Goal: Complete application form: Complete application form

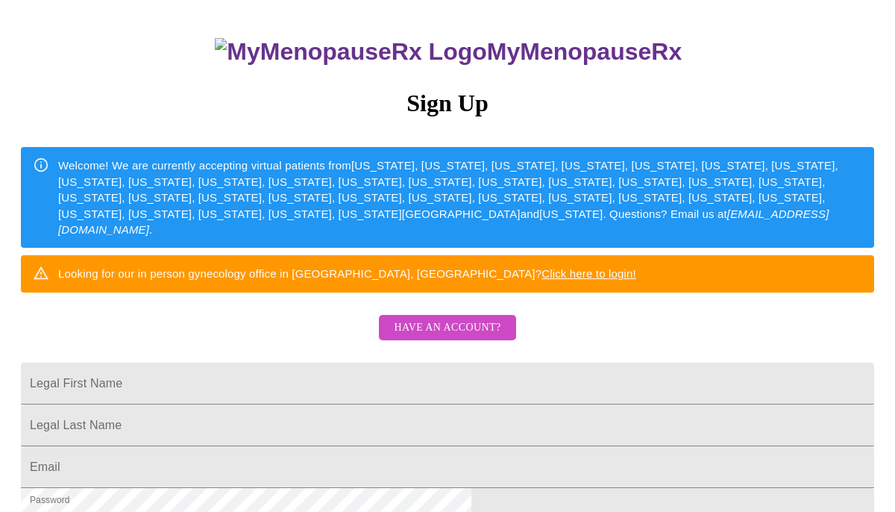
scroll to position [98, 0]
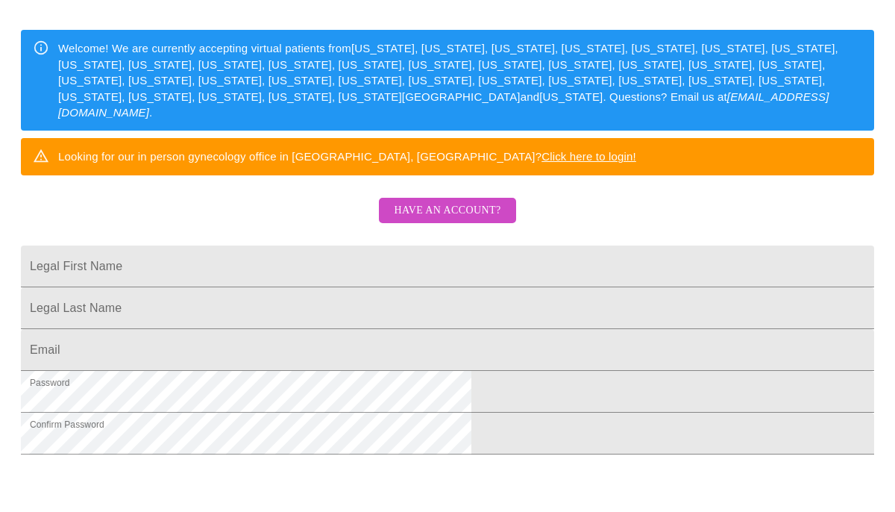
scroll to position [409, 0]
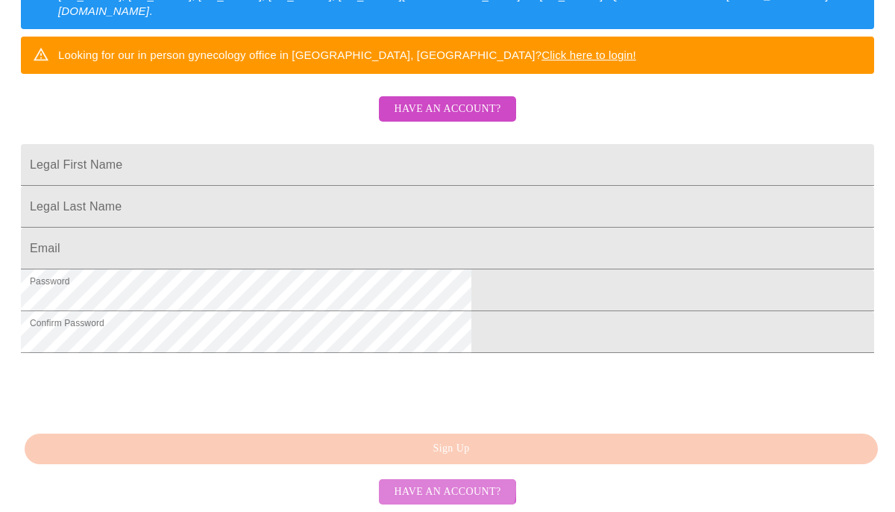
click at [435, 488] on span "Have an account?" at bounding box center [447, 492] width 107 height 19
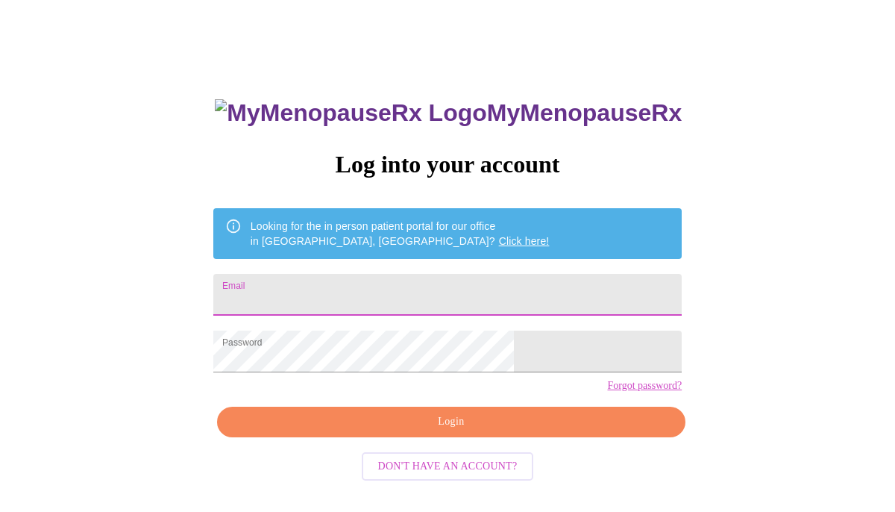
click at [386, 286] on input "Email" at bounding box center [447, 295] width 468 height 42
type input "[EMAIL_ADDRESS][DOMAIN_NAME]"
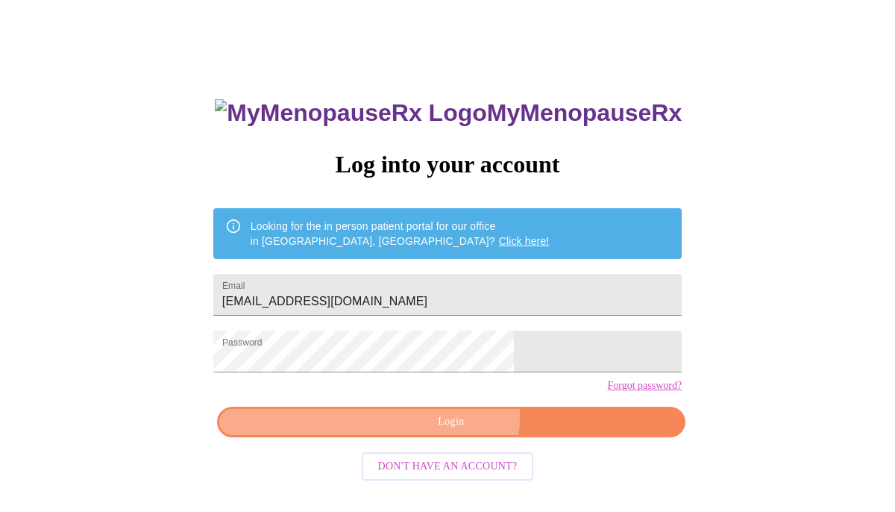
click at [446, 431] on span "Login" at bounding box center [451, 421] width 434 height 19
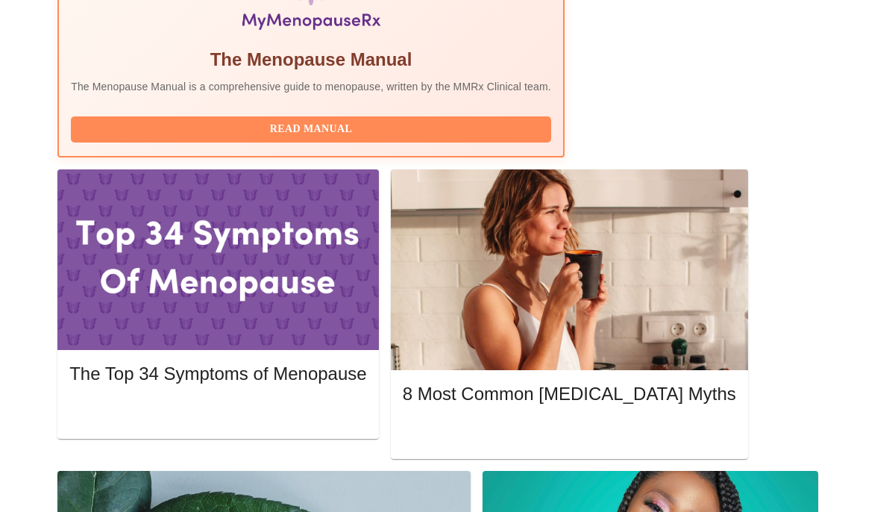
scroll to position [601, 0]
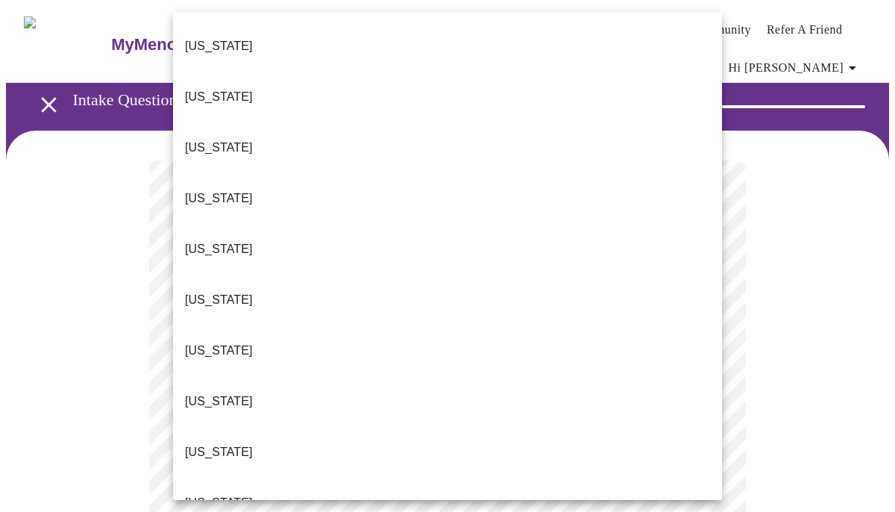
scroll to position [77, 0]
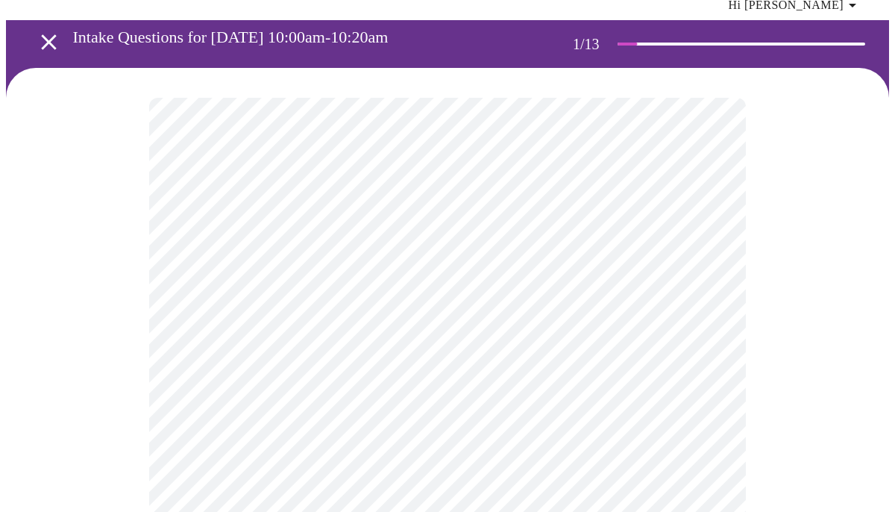
scroll to position [63, 0]
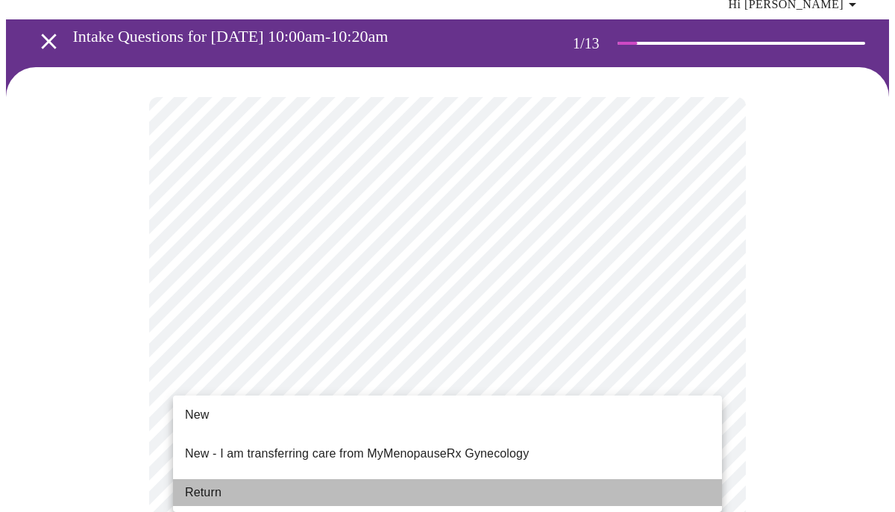
click at [436, 483] on li "Return" at bounding box center [447, 492] width 549 height 27
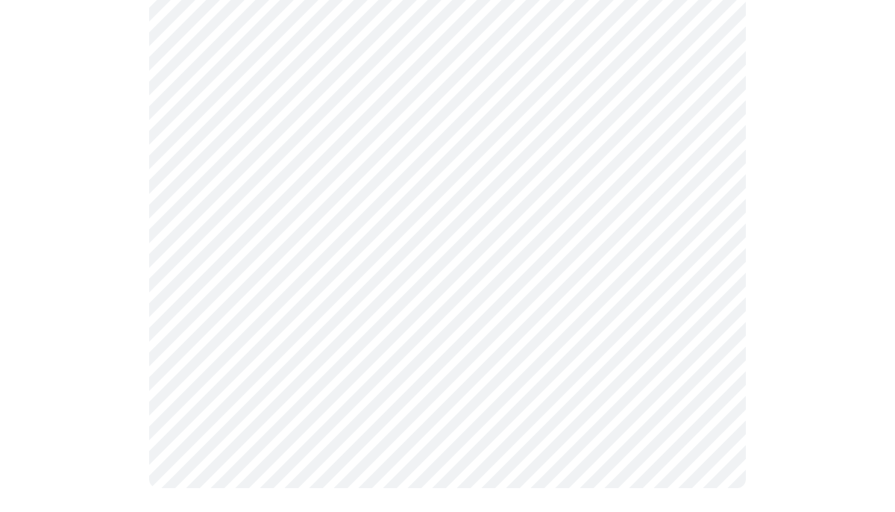
scroll to position [0, 0]
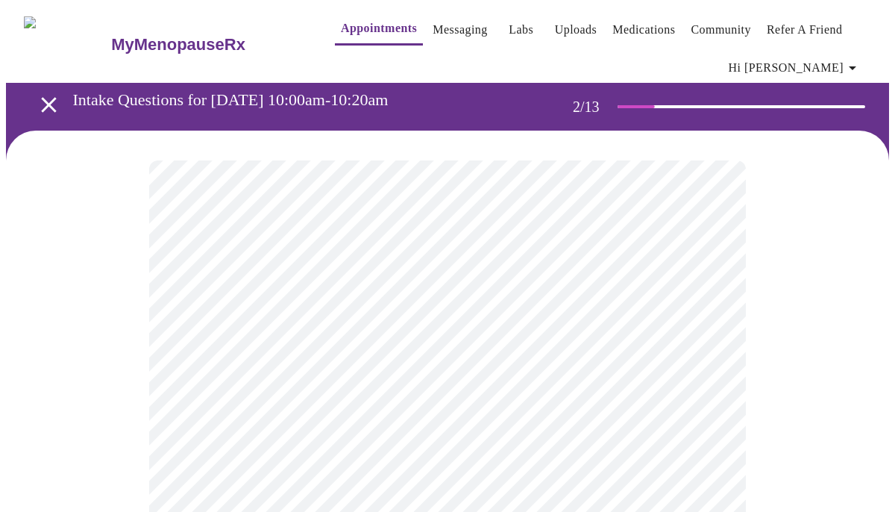
click at [710, 335] on body "MyMenopauseRx Appointments Messaging Labs Uploads Medications Community Refer a…" at bounding box center [447, 464] width 883 height 917
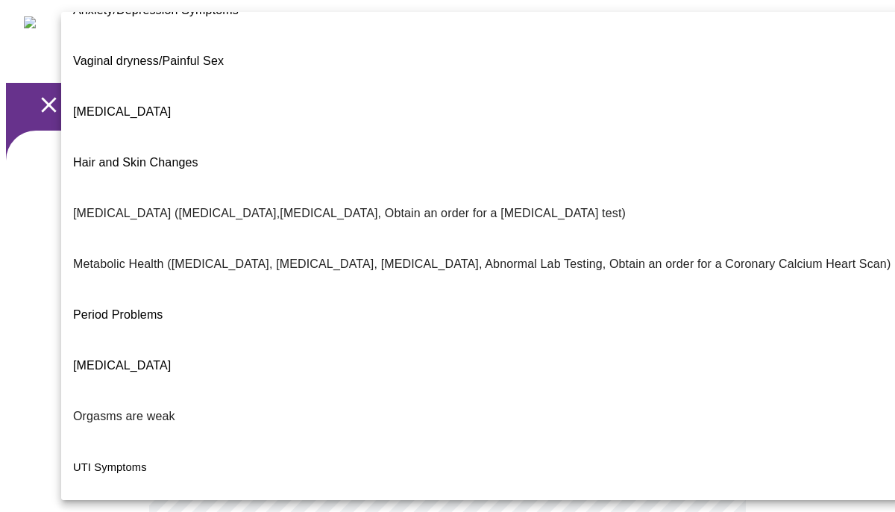
scroll to position [261, 0]
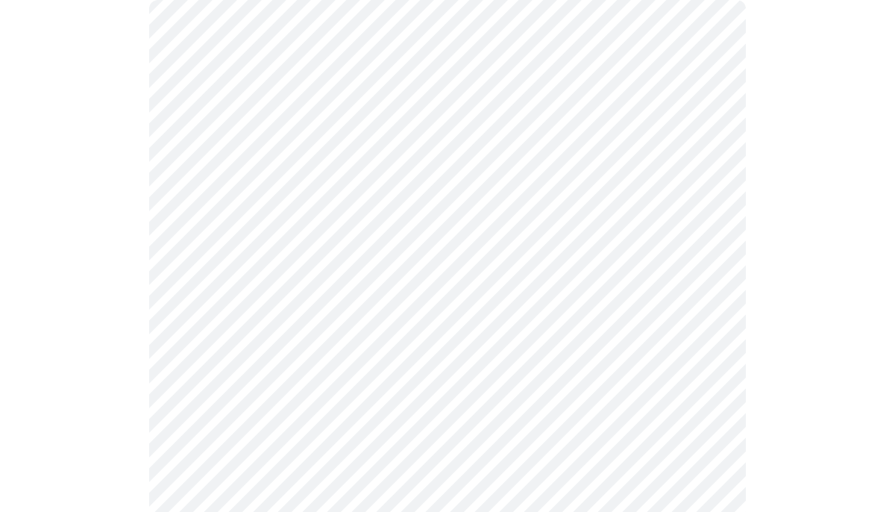
scroll to position [176, 0]
click at [708, 305] on body "MyMenopauseRx Appointments Messaging Labs Uploads Medications Community Refer a…" at bounding box center [447, 284] width 883 height 908
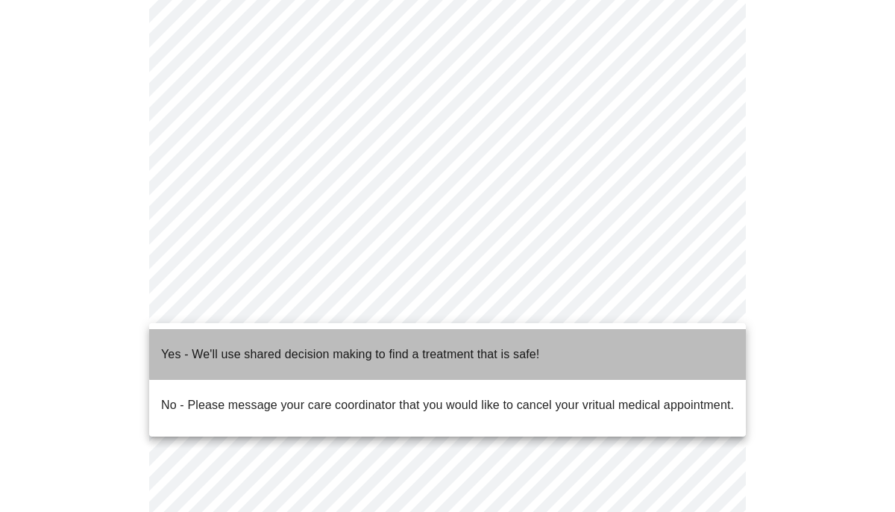
click at [534, 345] on p "Yes - We'll use shared decision making to find a treatment that is safe!" at bounding box center [350, 354] width 378 height 18
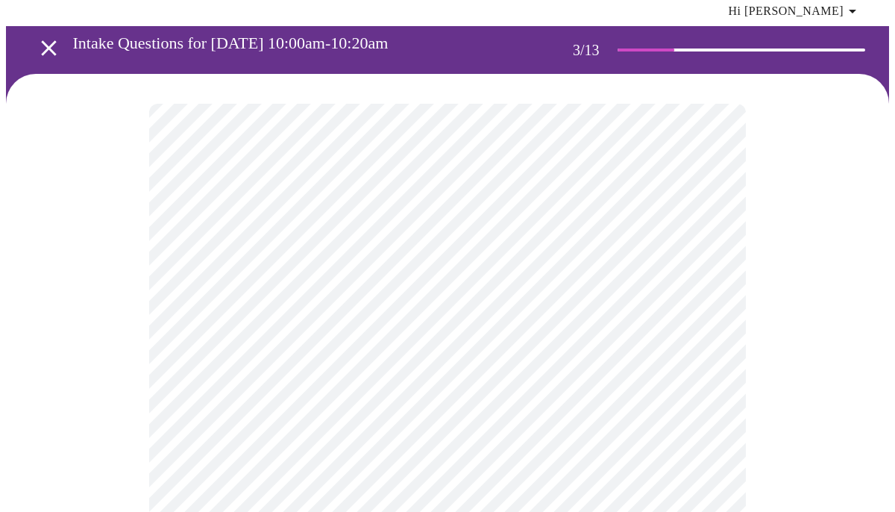
scroll to position [54, 0]
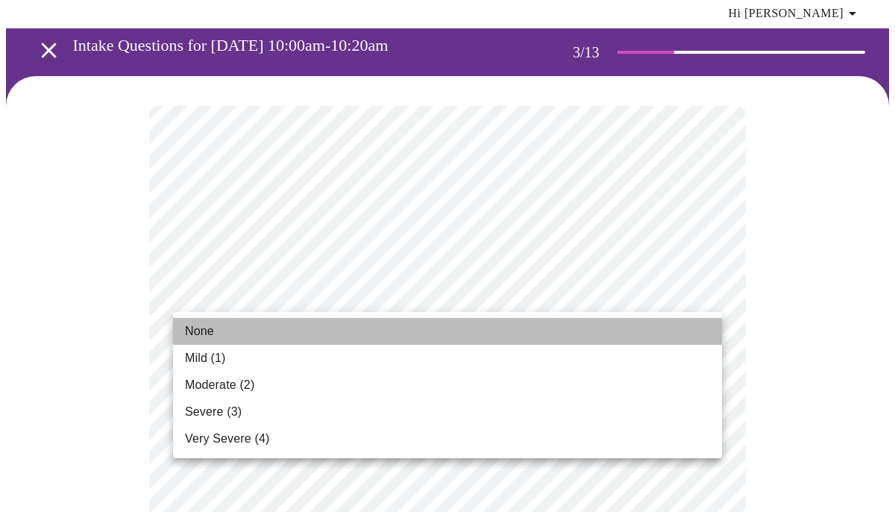
click at [399, 334] on li "None" at bounding box center [447, 331] width 549 height 27
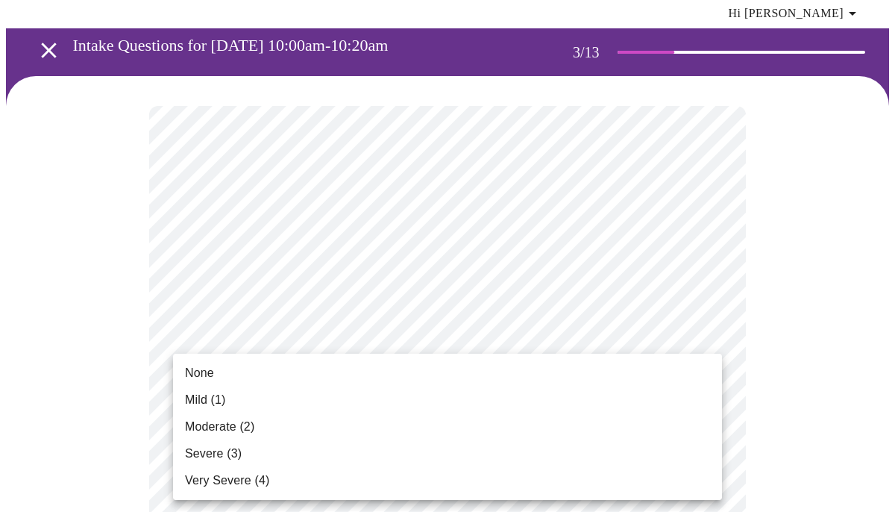
click at [277, 380] on li "None" at bounding box center [447, 372] width 549 height 27
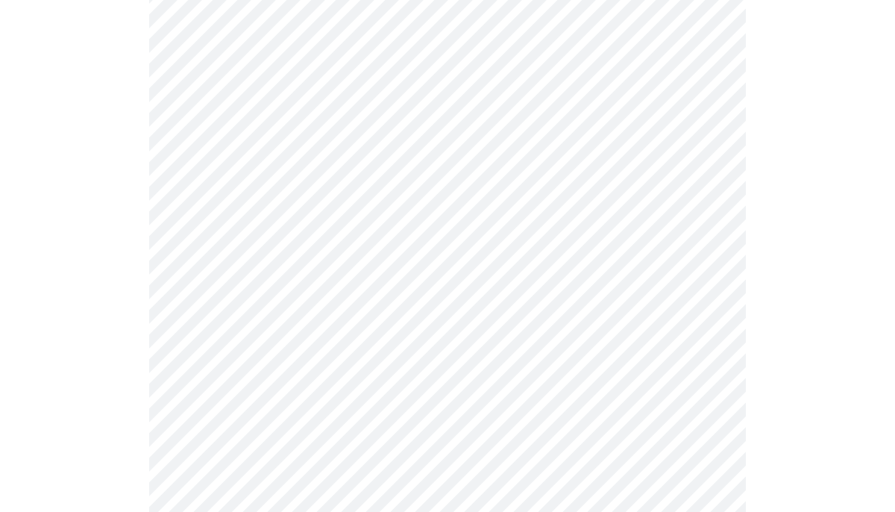
scroll to position [206, 0]
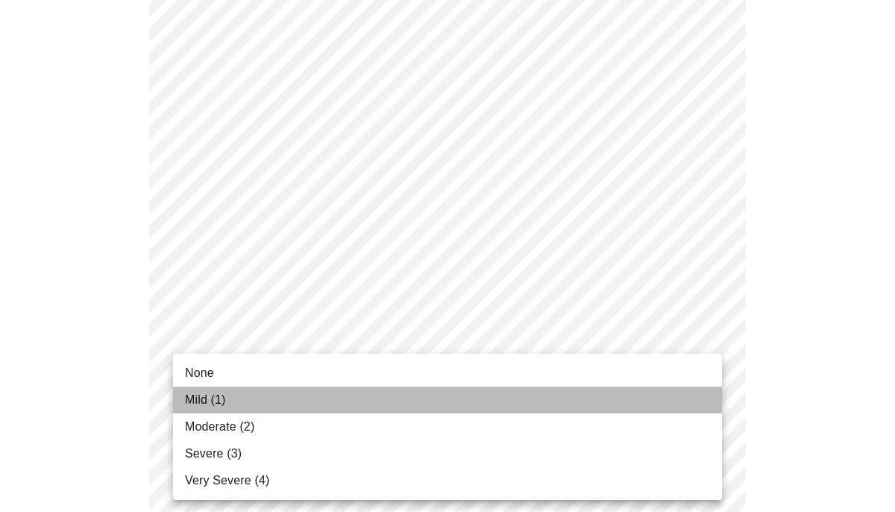
click at [538, 409] on li "Mild (1)" at bounding box center [447, 399] width 549 height 27
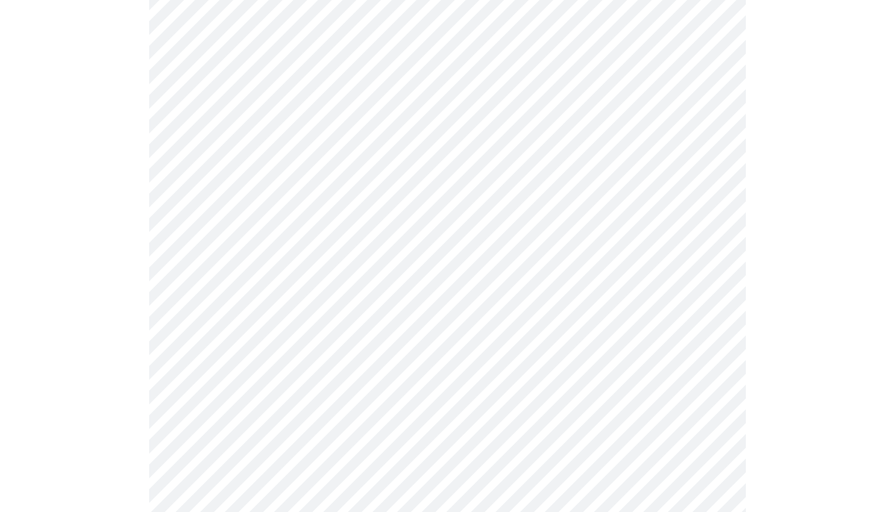
scroll to position [337, 0]
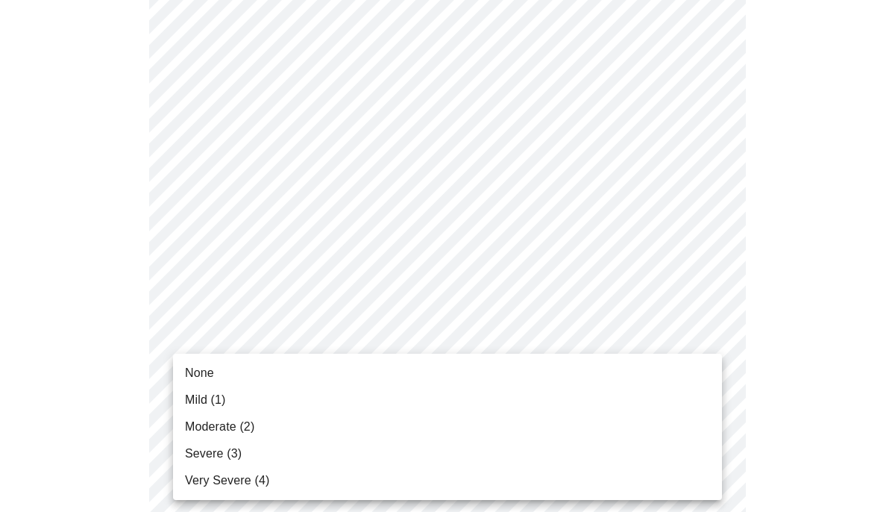
click at [667, 371] on li "None" at bounding box center [447, 372] width 549 height 27
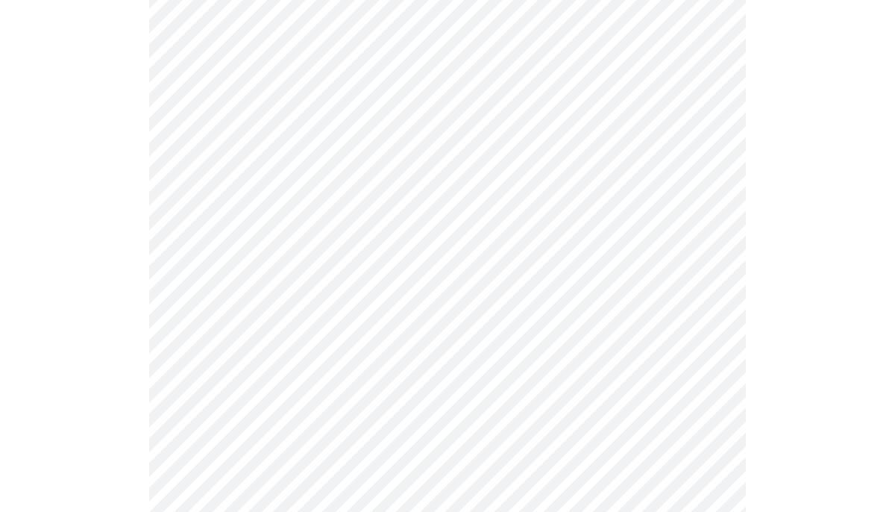
scroll to position [465, 0]
click at [636, 333] on body "MyMenopauseRx Appointments Messaging Labs Uploads Medications Community Refer a…" at bounding box center [447, 501] width 883 height 1921
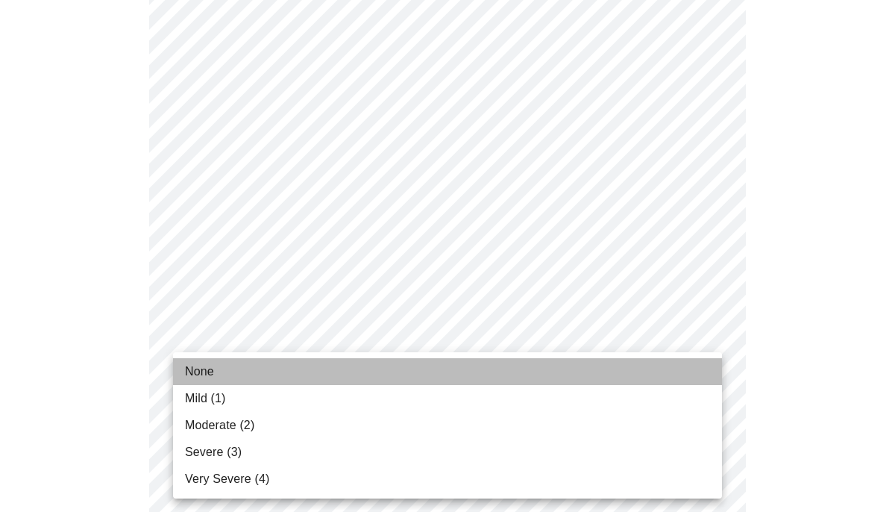
click at [617, 375] on li "None" at bounding box center [447, 371] width 549 height 27
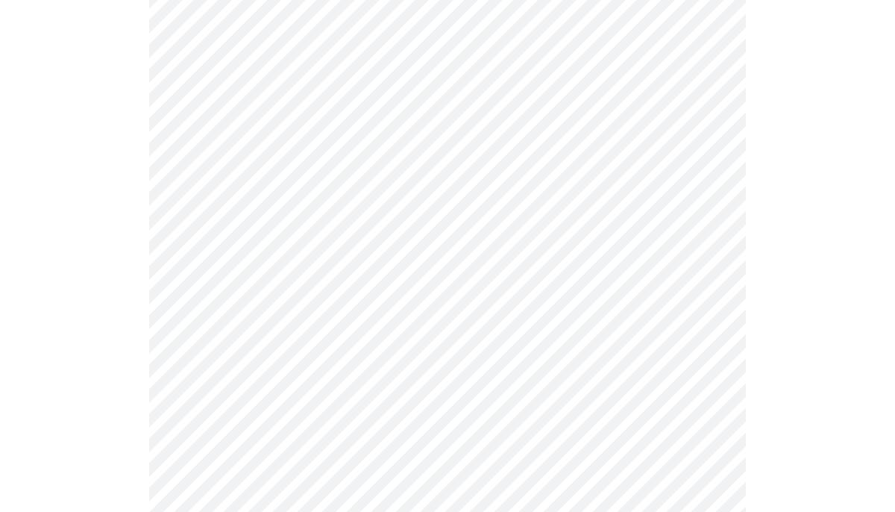
scroll to position [566, 0]
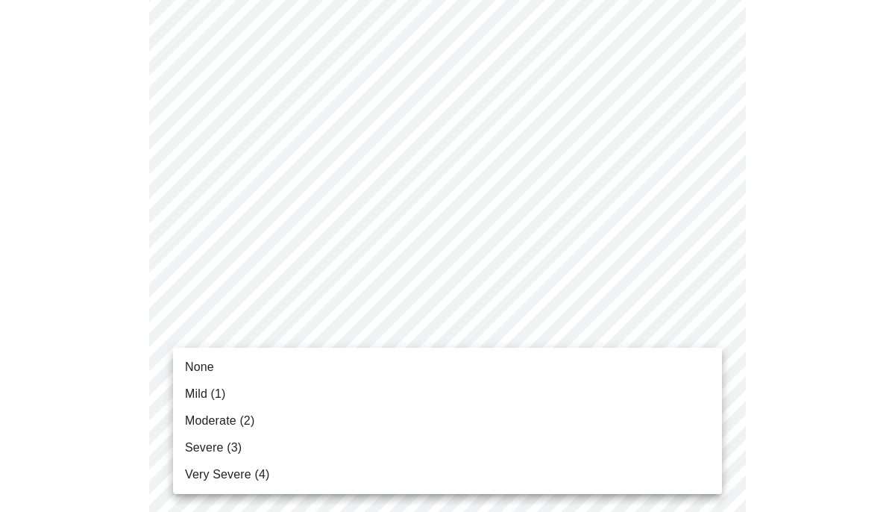
click at [577, 329] on body "MyMenopauseRx Appointments Messaging Labs Uploads Medications Community Refer a…" at bounding box center [447, 390] width 883 height 1900
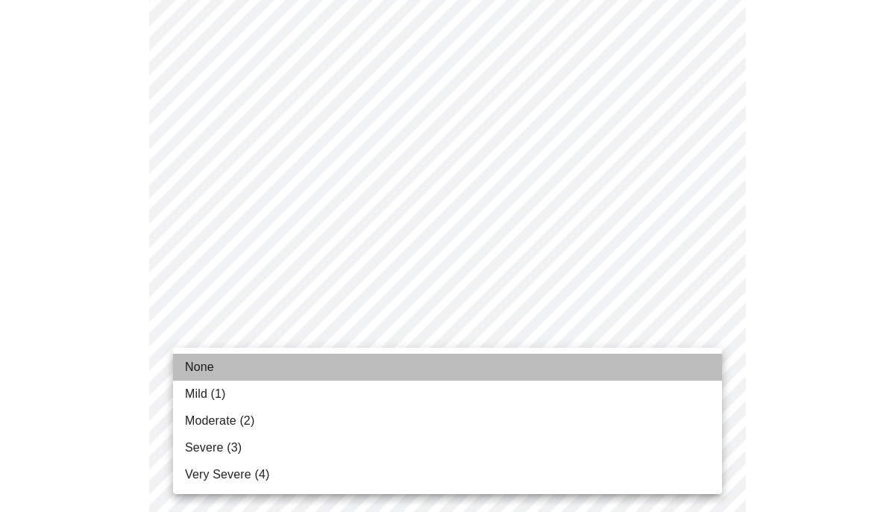
click at [207, 360] on span "None" at bounding box center [199, 367] width 29 height 18
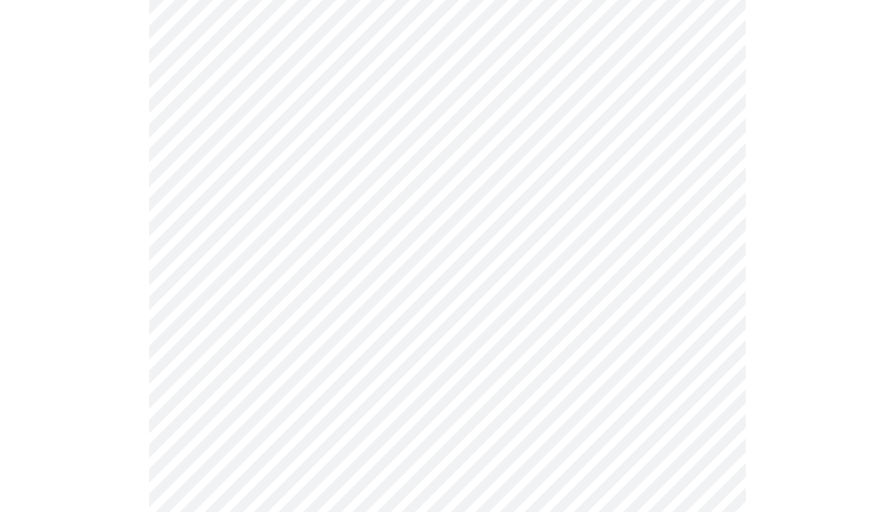
scroll to position [703, 0]
click at [295, 313] on body "MyMenopauseRx Appointments Messaging Labs Uploads Medications Community Refer a…" at bounding box center [447, 242] width 883 height 1879
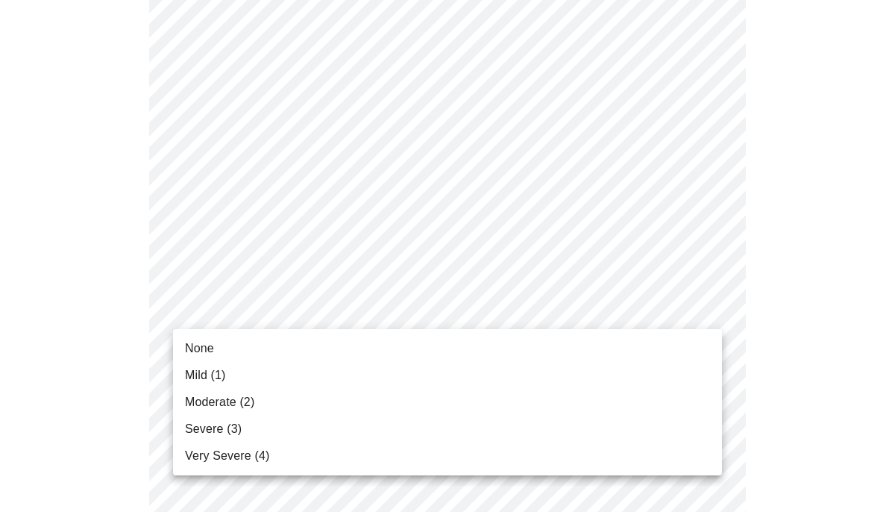
click at [250, 346] on li "None" at bounding box center [447, 348] width 549 height 27
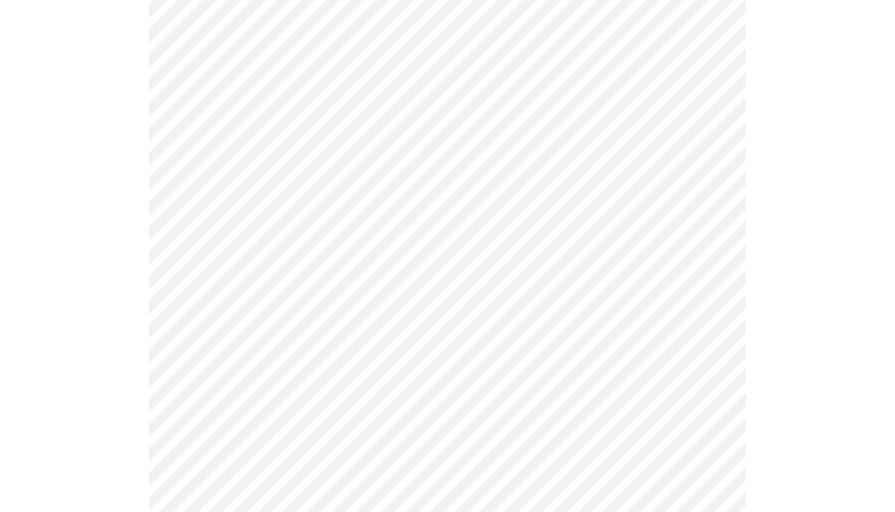
scroll to position [799, 0]
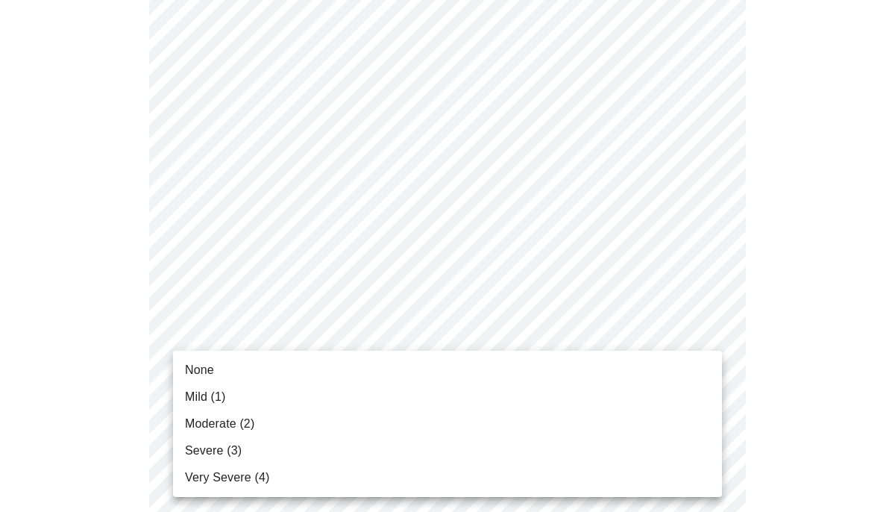
click at [277, 333] on body "MyMenopauseRx Appointments Messaging Labs Uploads Medications Community Refer a…" at bounding box center [447, 136] width 883 height 1858
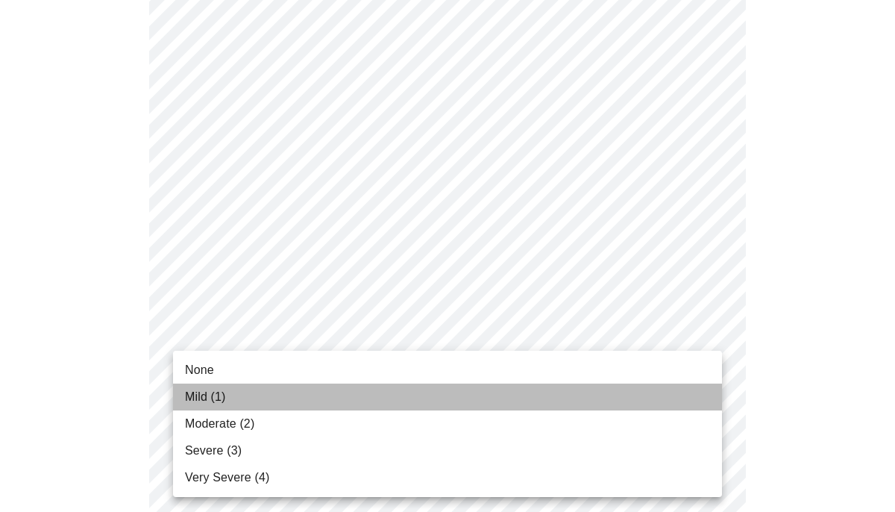
click at [207, 396] on span "Mild (1)" at bounding box center [205, 397] width 41 height 18
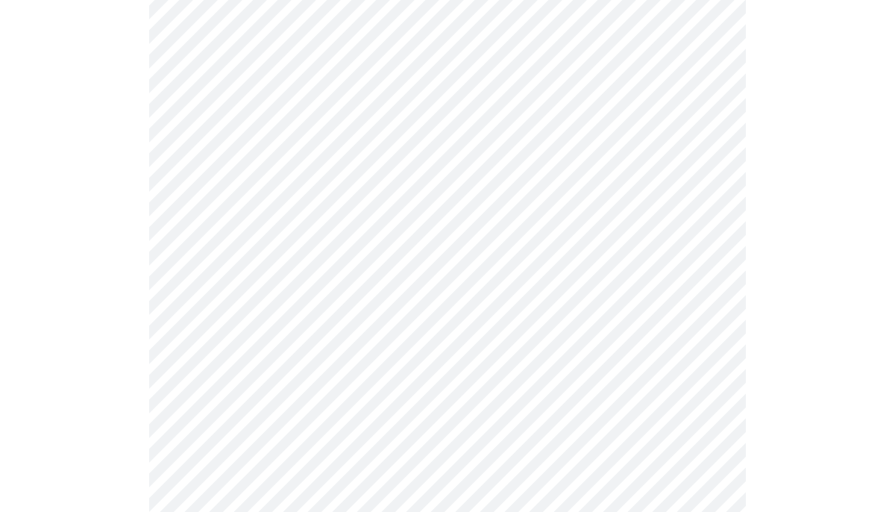
scroll to position [968, 0]
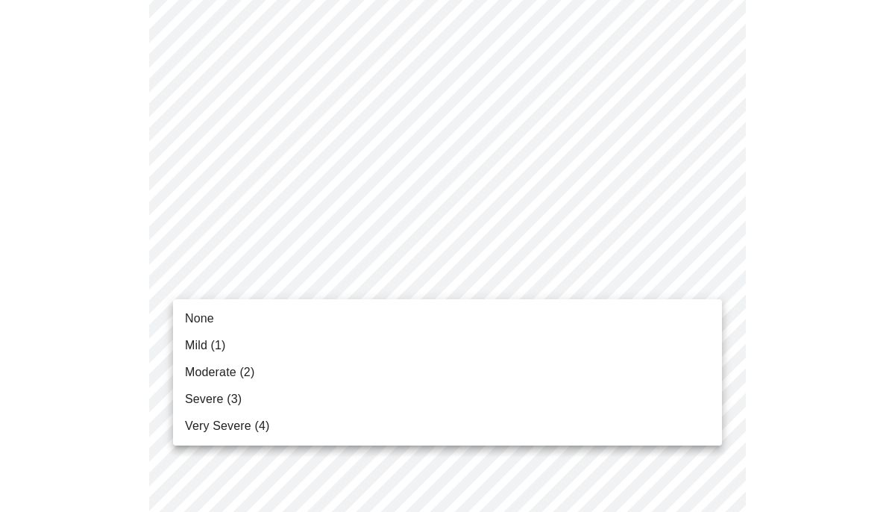
click at [227, 344] on li "Mild (1)" at bounding box center [447, 345] width 549 height 27
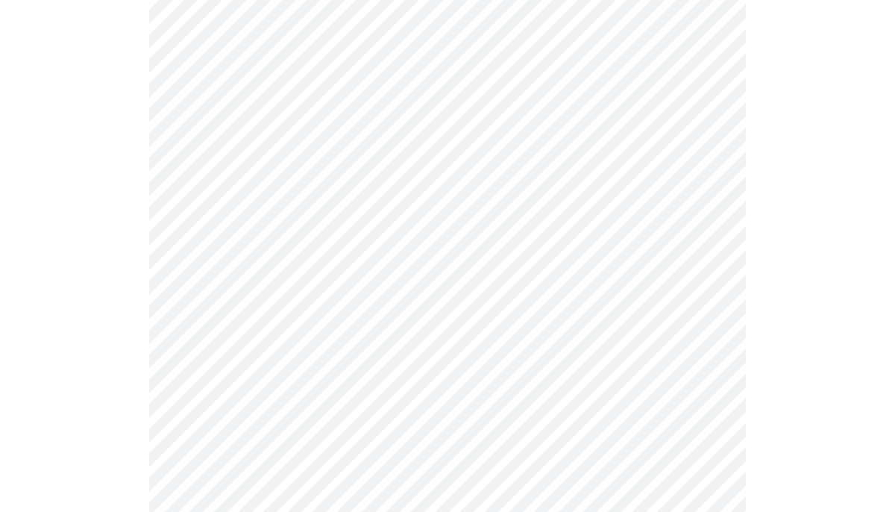
scroll to position [1033, 0]
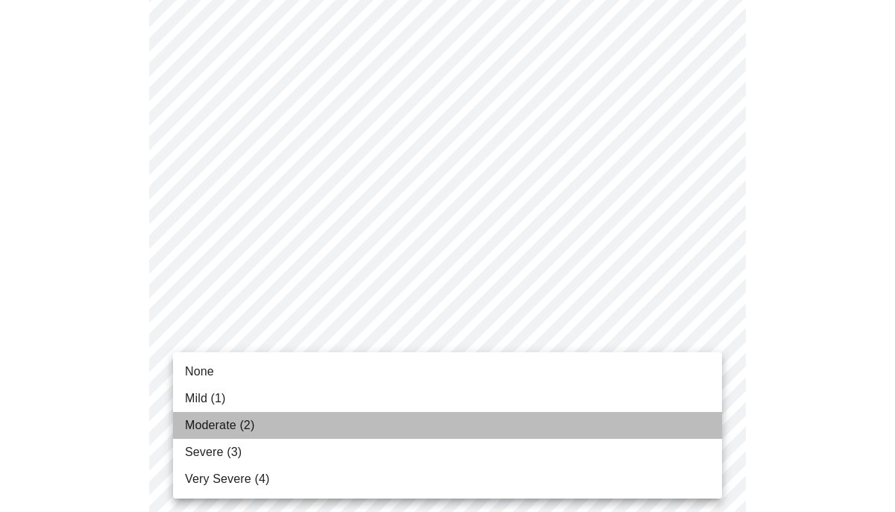
click at [220, 420] on span "Moderate (2)" at bounding box center [219, 425] width 69 height 18
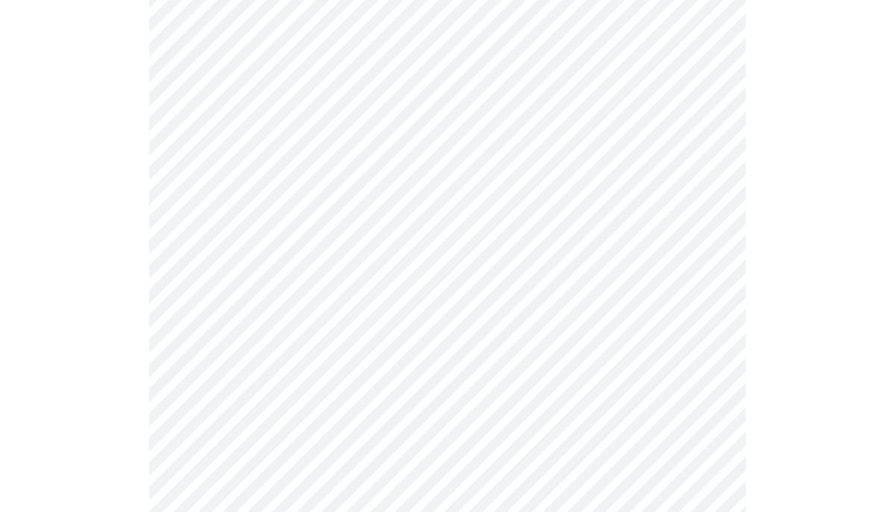
scroll to position [1127, 0]
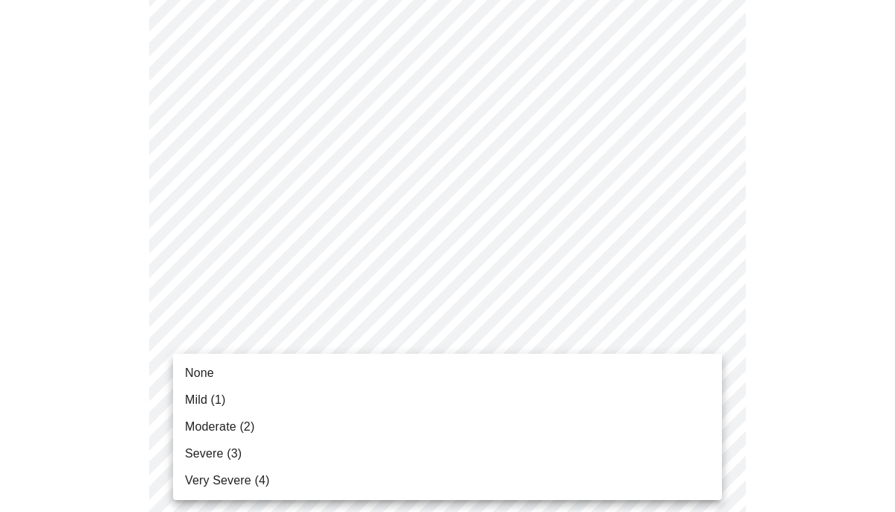
click at [215, 371] on li "None" at bounding box center [447, 372] width 549 height 27
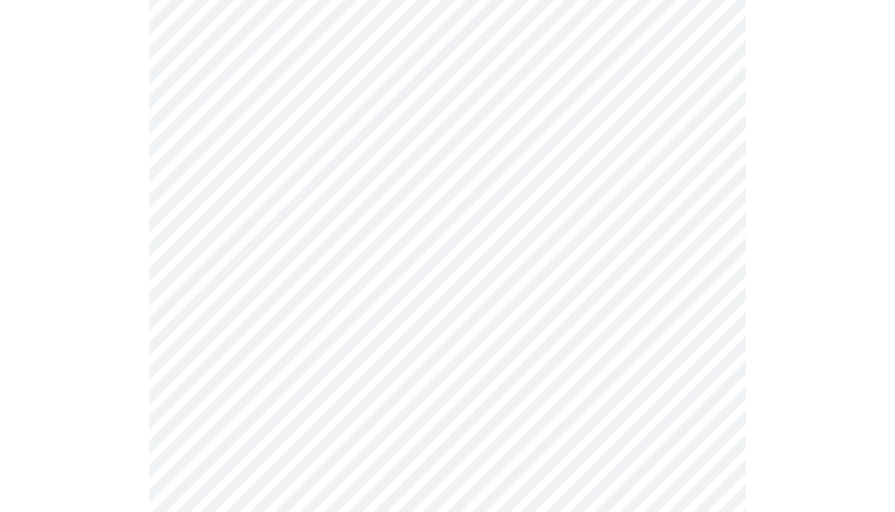
scroll to position [559, 0]
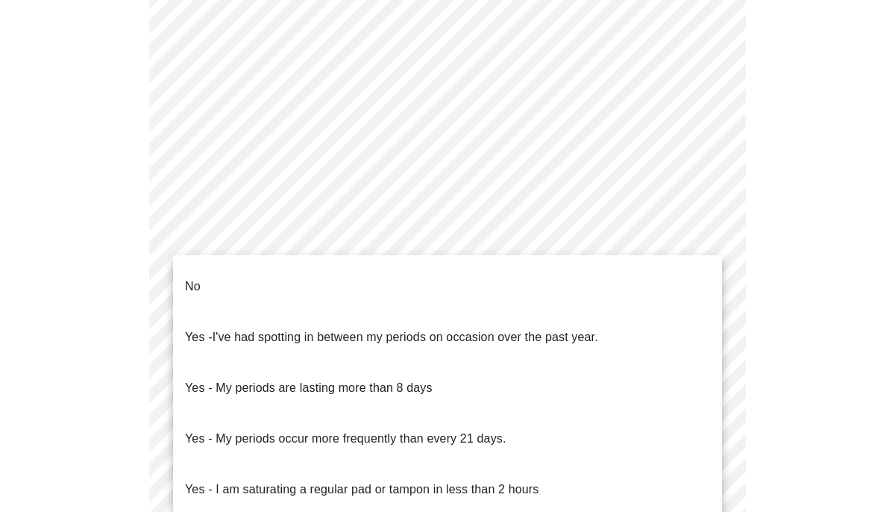
click at [644, 377] on body "MyMenopauseRx Appointments Messaging Labs Uploads Medications Community Refer a…" at bounding box center [447, 193] width 883 height 1493
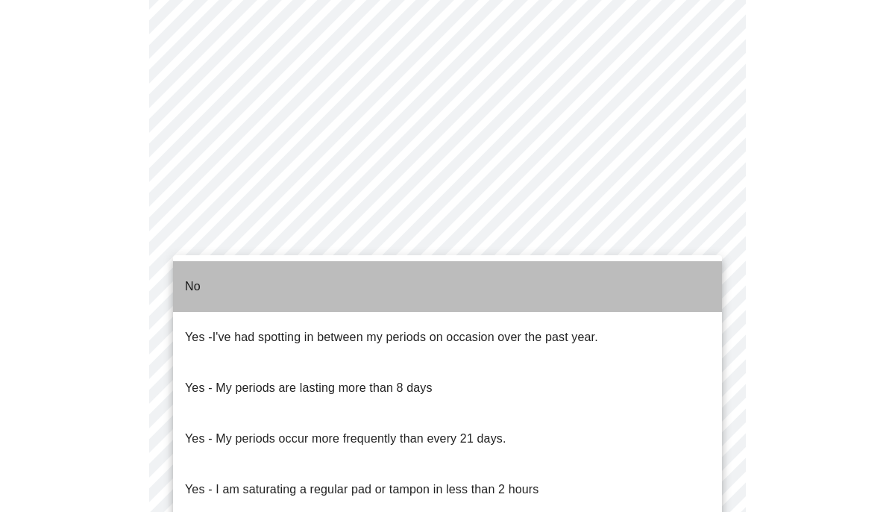
click at [307, 285] on li "No" at bounding box center [447, 286] width 549 height 51
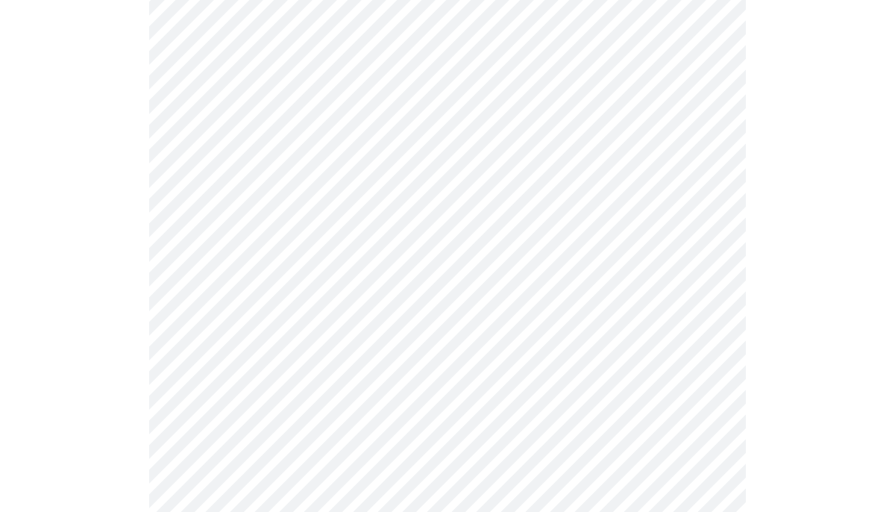
scroll to position [624, 0]
click at [485, 417] on body "MyMenopauseRx Appointments Messaging Labs Uploads Medications Community Refer a…" at bounding box center [447, 124] width 883 height 1484
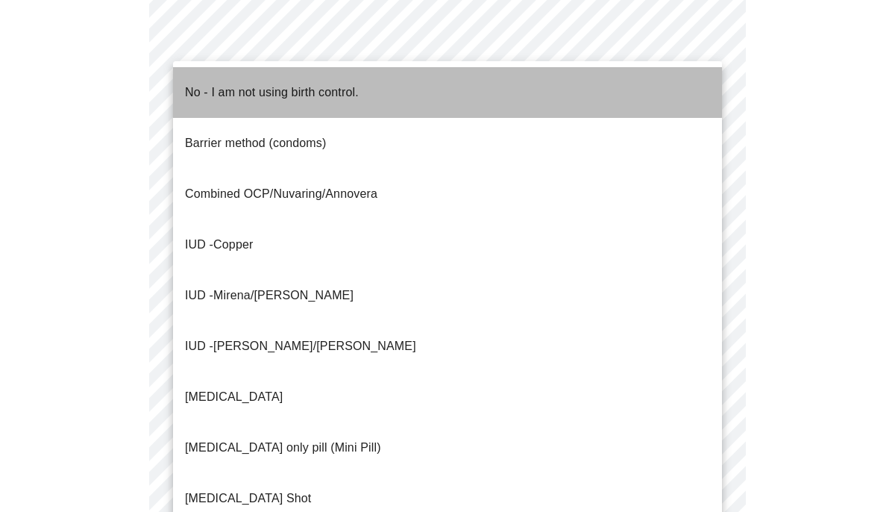
click at [355, 84] on p "No - I am not using birth control." at bounding box center [272, 93] width 174 height 18
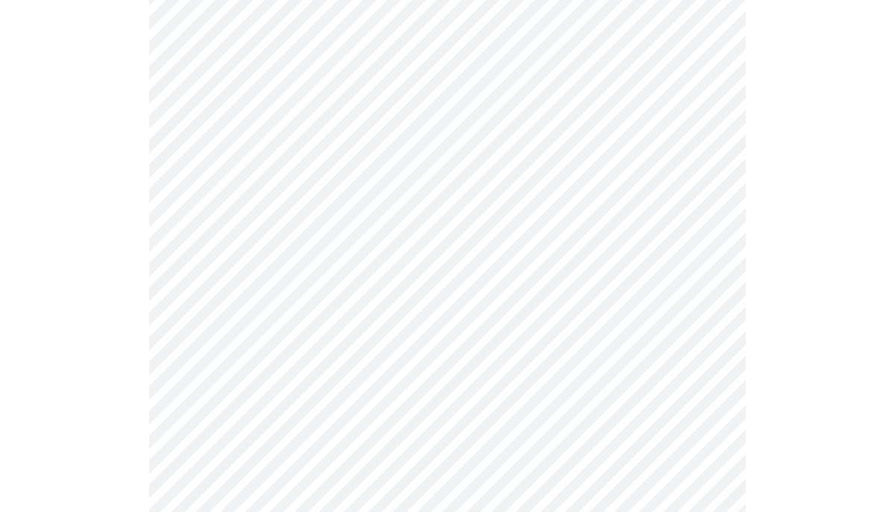
scroll to position [764, 0]
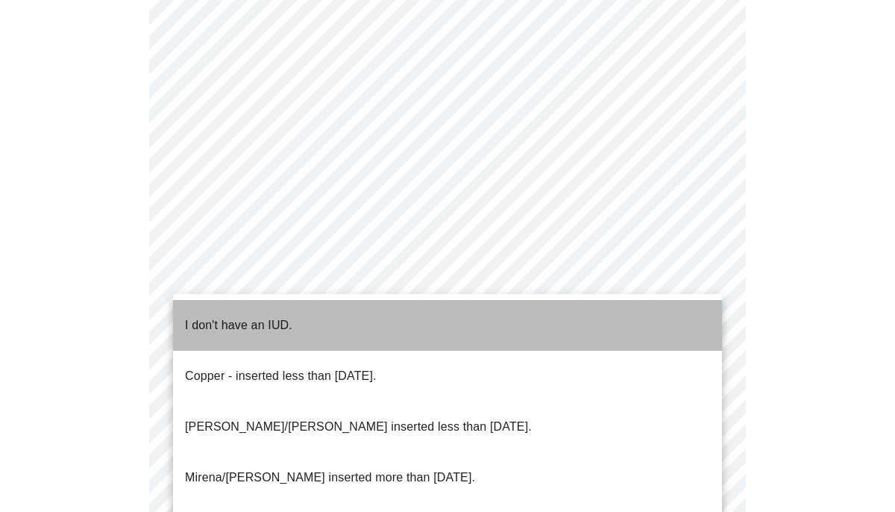
click at [452, 314] on li "I don't have an IUD." at bounding box center [447, 325] width 549 height 51
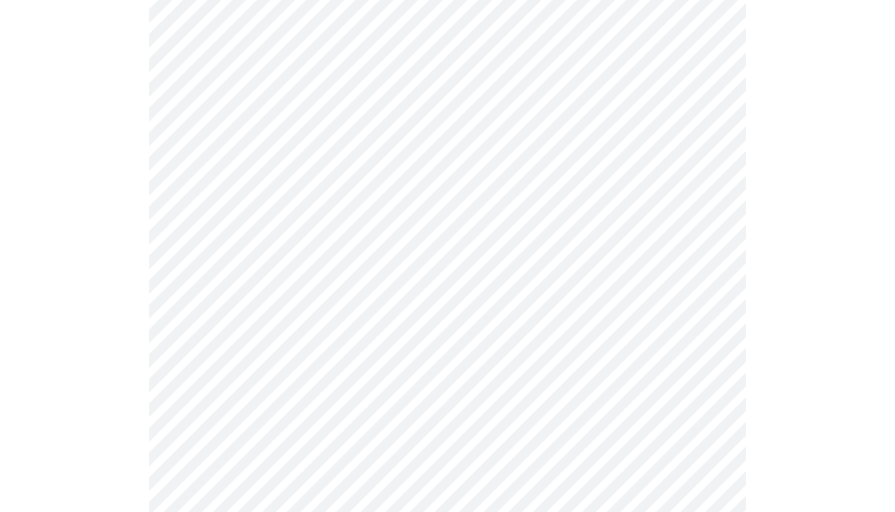
scroll to position [893, 0]
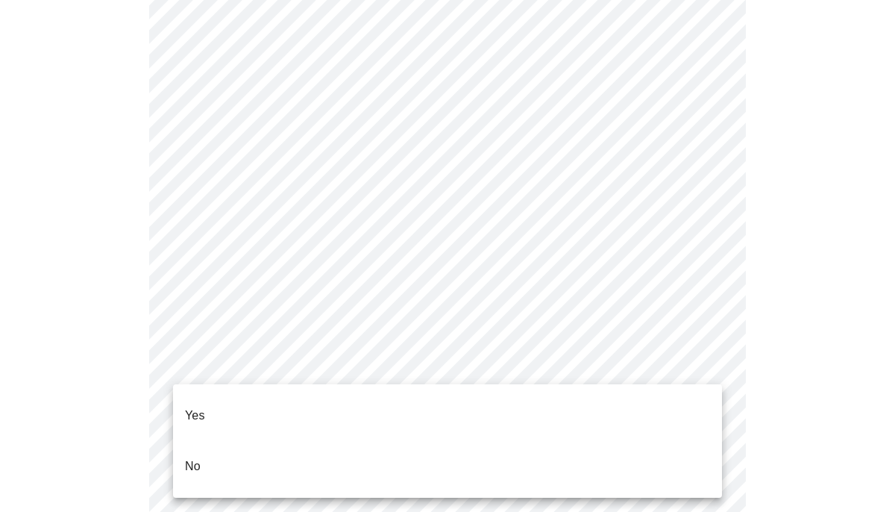
click at [500, 404] on li "Yes" at bounding box center [447, 415] width 549 height 51
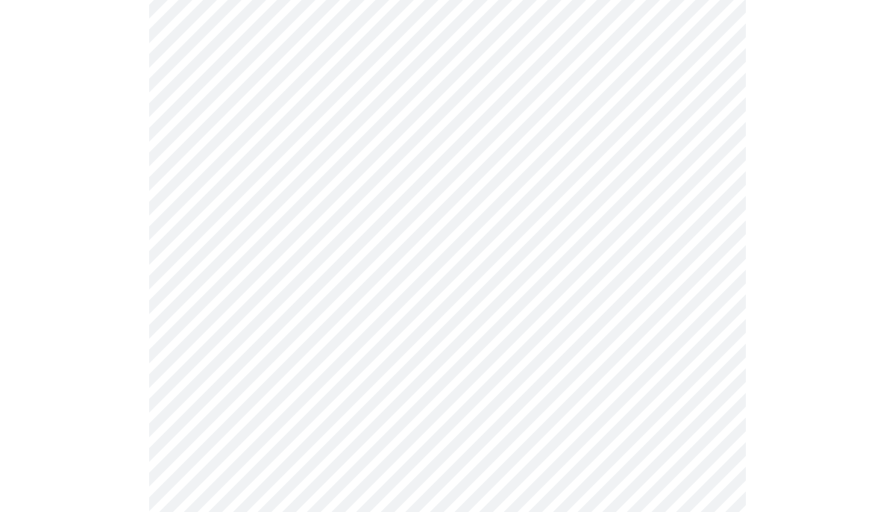
scroll to position [185, 0]
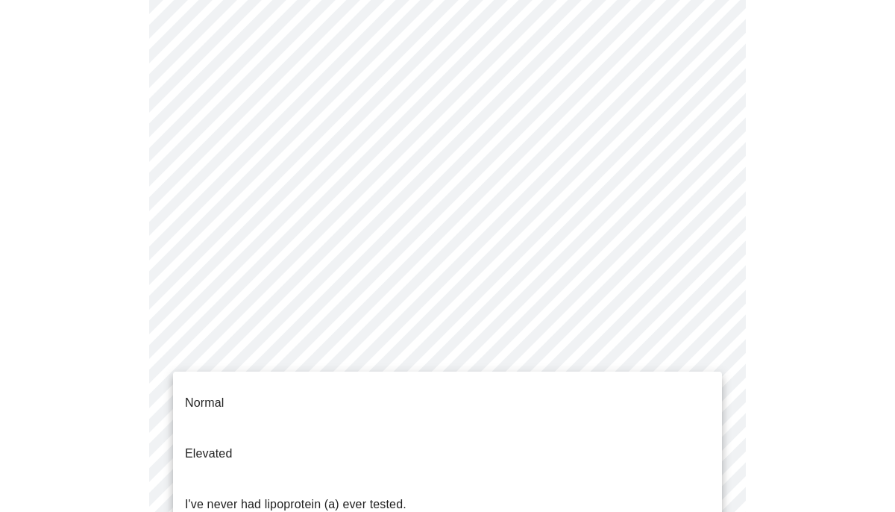
click at [702, 353] on body "MyMenopauseRx Appointments Messaging Labs Uploads Medications Community Refer a…" at bounding box center [447, 382] width 883 height 1123
click at [382, 495] on p "I've never had lipoprotein (a) ever tested." at bounding box center [295, 504] width 221 height 18
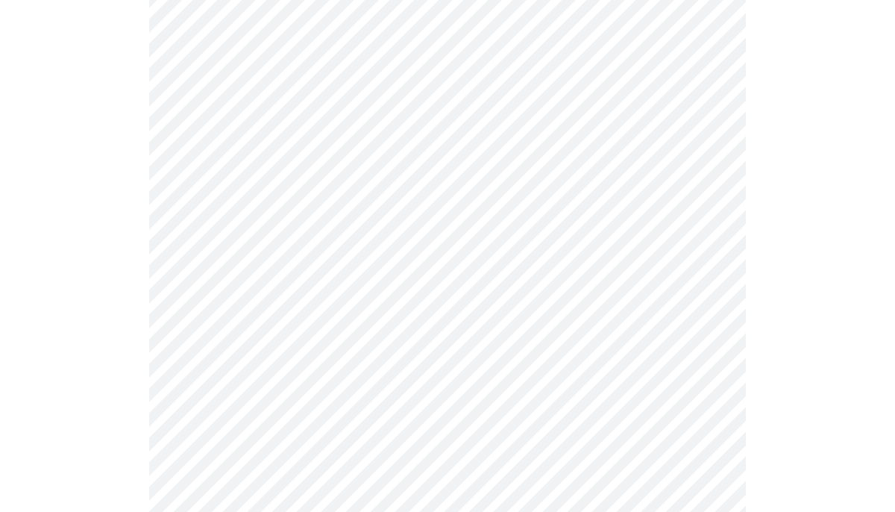
scroll to position [3835, 0]
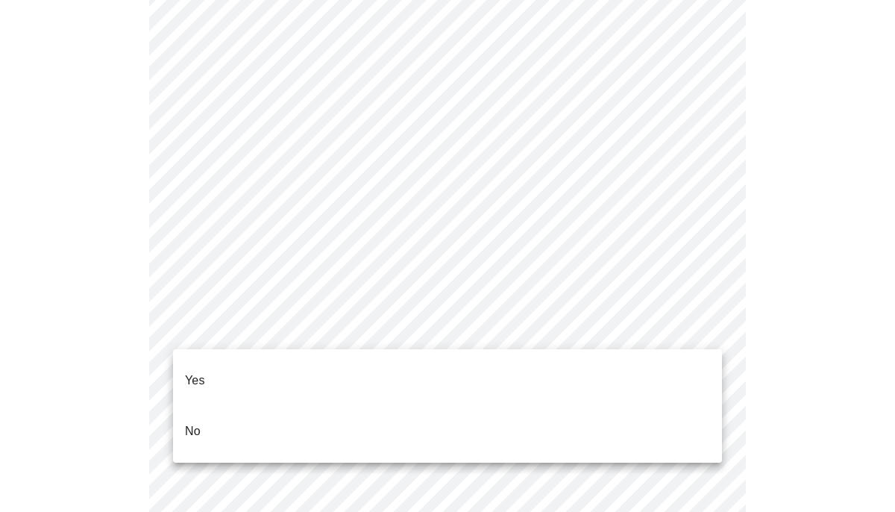
click at [526, 424] on li "No" at bounding box center [447, 431] width 549 height 51
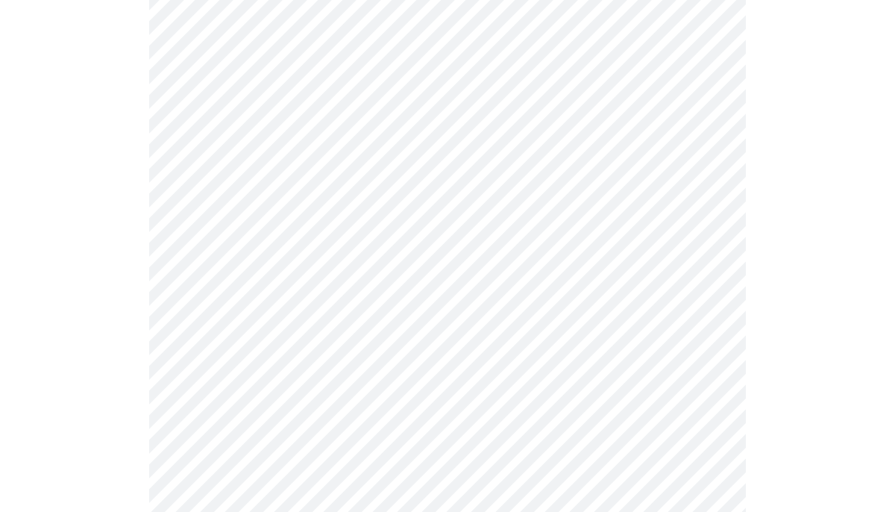
scroll to position [1128, 0]
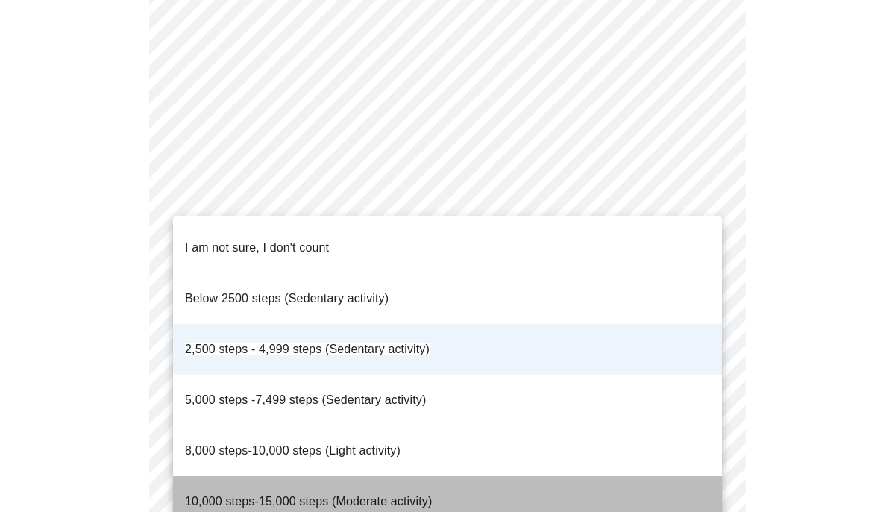
click at [364, 494] on span "10,000 steps-15,000 steps (Moderate activity)" at bounding box center [308, 500] width 247 height 13
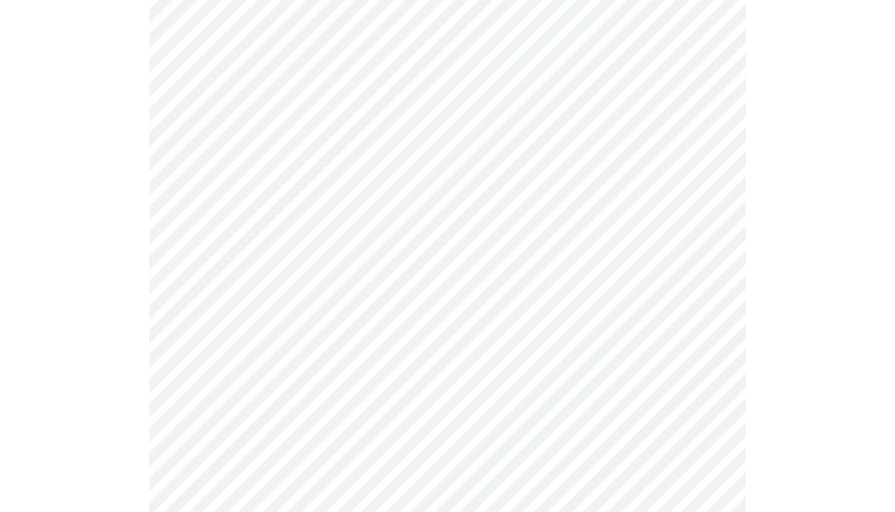
scroll to position [1311, 0]
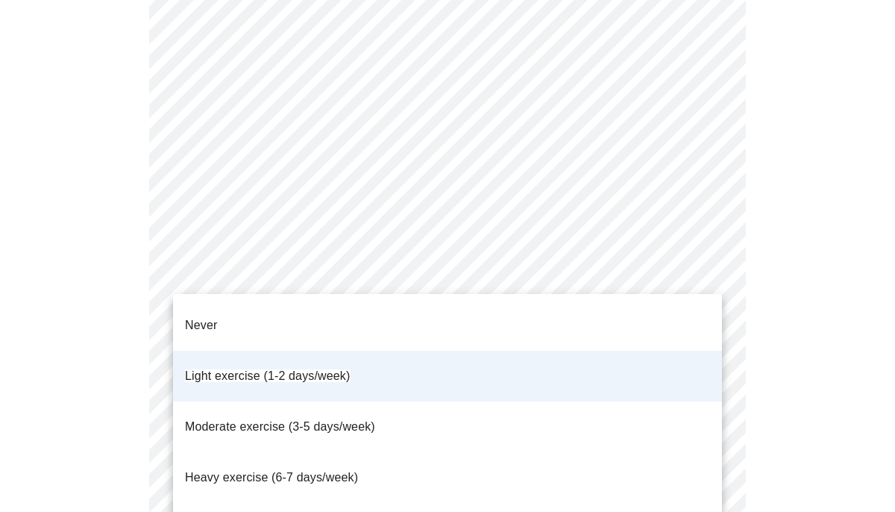
click at [506, 401] on li "Moderate exercise (3-5 days/week)" at bounding box center [447, 426] width 549 height 51
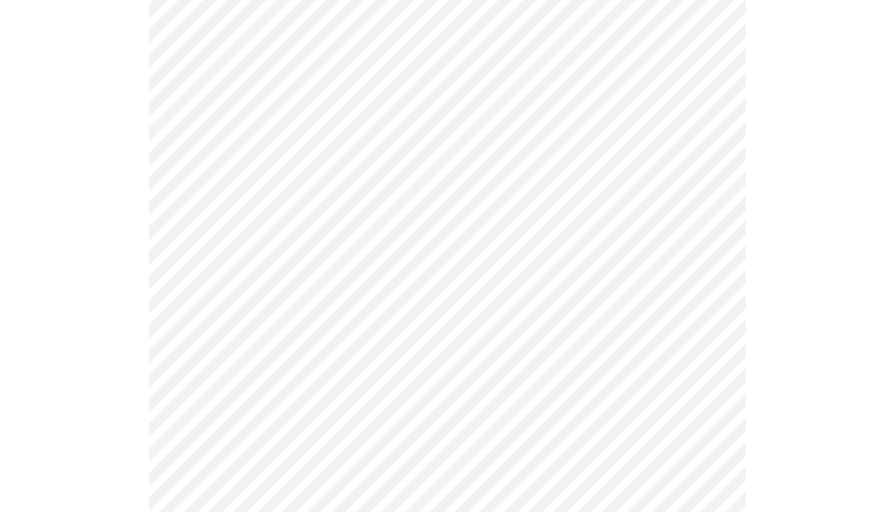
scroll to position [1342, 0]
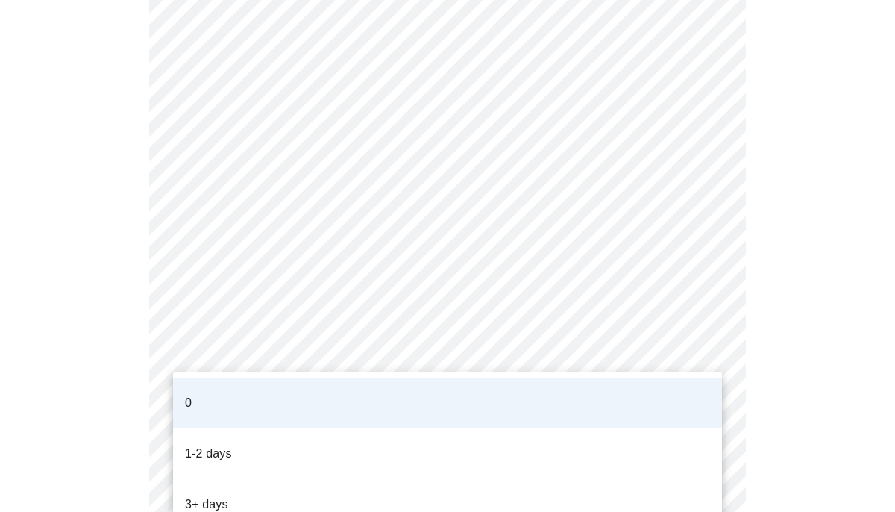
click at [811, 424] on div at bounding box center [447, 256] width 895 height 512
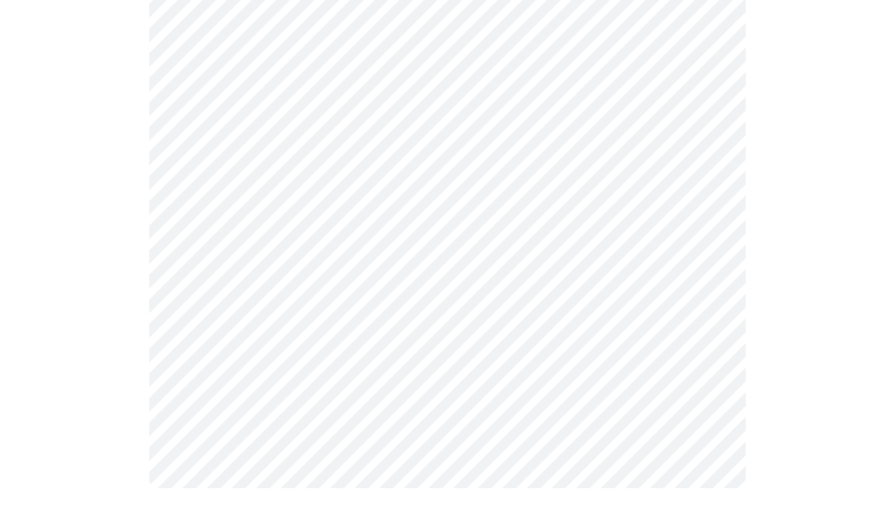
scroll to position [0, 0]
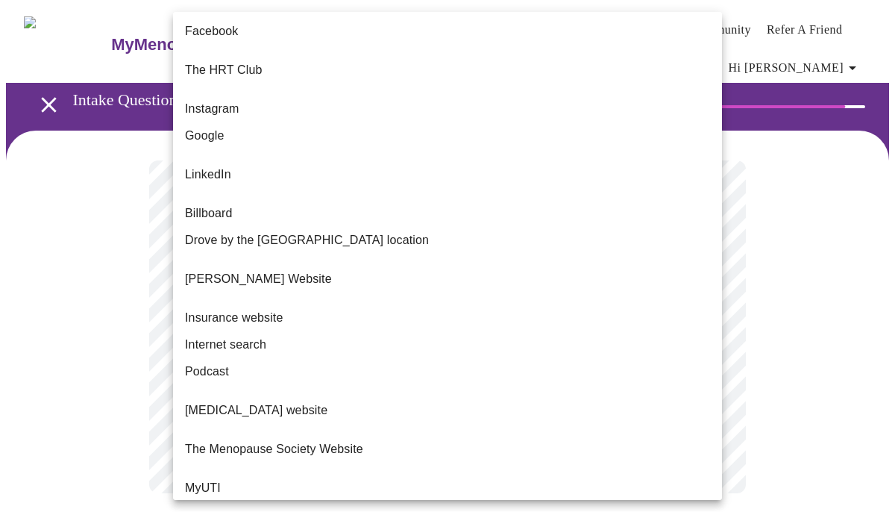
click at [705, 326] on body "MyMenopauseRx Appointments Messaging Labs Uploads Medications Community Refer a…" at bounding box center [447, 264] width 883 height 517
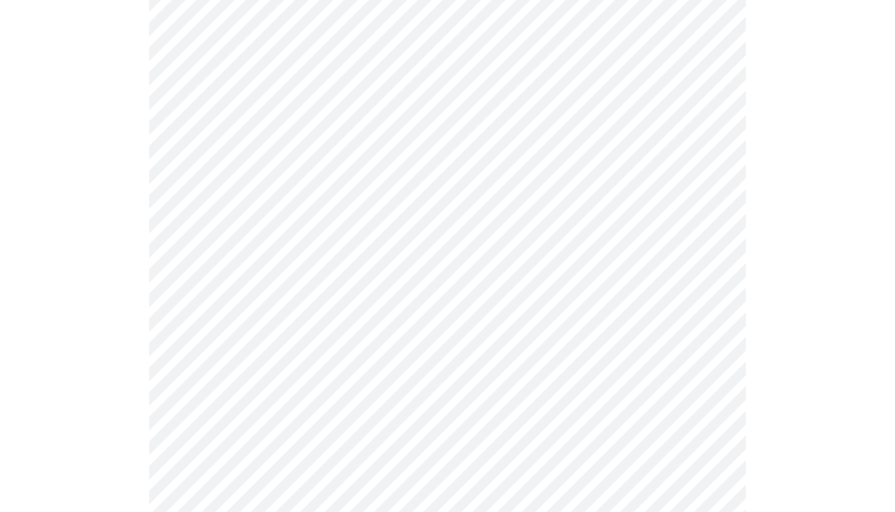
scroll to position [716, 0]
